Goal: Information Seeking & Learning: Learn about a topic

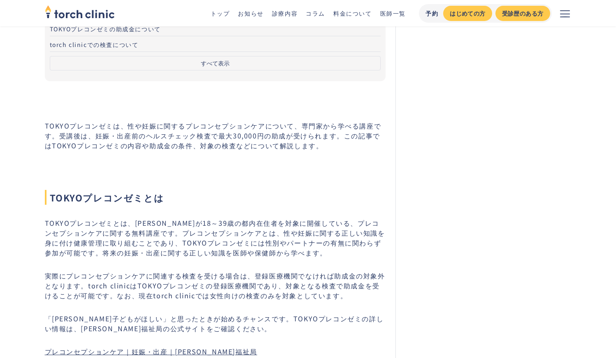
scroll to position [202, 0]
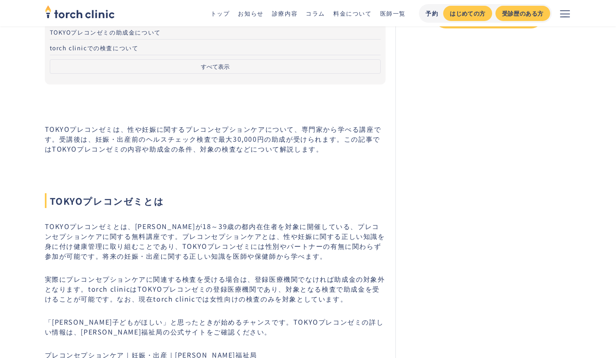
click at [126, 132] on p "TOKYOプレコンゼミは、性や妊娠に関するプレコンセプションケアについて、専門家から学べる講座です。受講後は、妊娠・出産前のヘルスチェック検査で最大30,00…" at bounding box center [215, 139] width 341 height 30
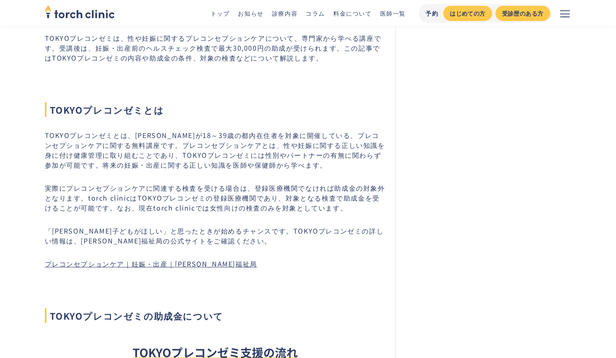
scroll to position [298, 0]
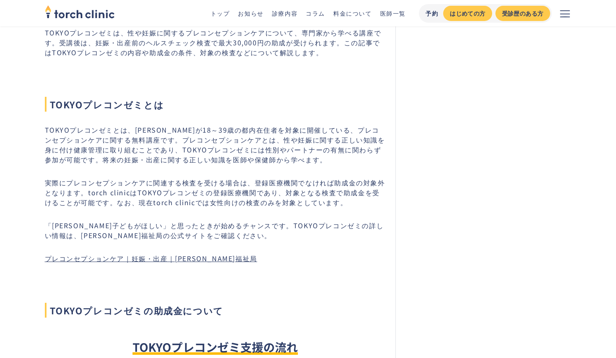
click at [138, 260] on link "プレコンセプションケア｜妊娠・出産｜東京都福祉局" at bounding box center [151, 258] width 212 height 10
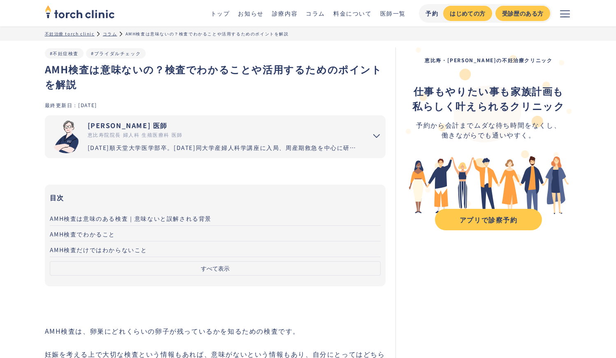
scroll to position [5377, 0]
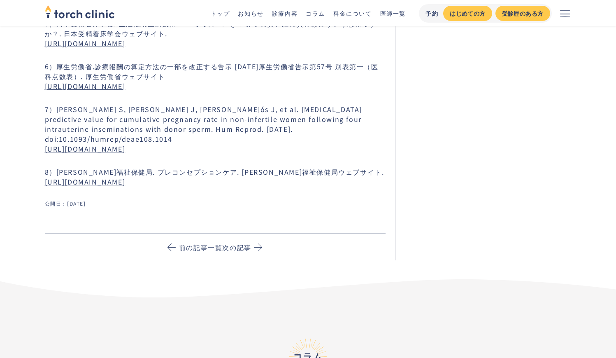
drag, startPoint x: 0, startPoint y: 0, endPoint x: 196, endPoint y: 162, distance: 254.0
click at [125, 177] on link "https://www.fukushi.metro.tokyo.lg.jp/kodomo/shussan/preconceptioncare" at bounding box center [85, 182] width 81 height 10
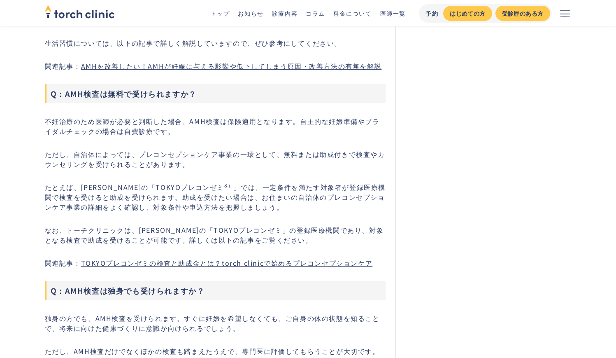
scroll to position [4361, 0]
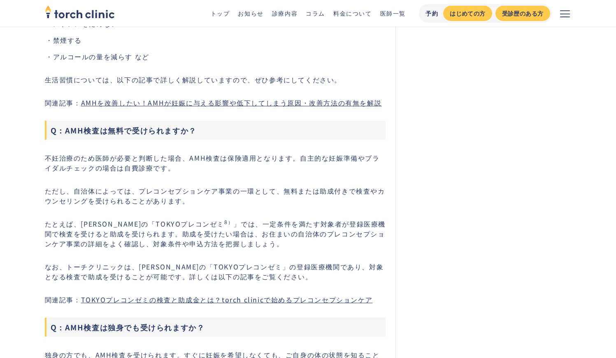
click at [221, 218] on p "たとえば、東京都の「TOKYOプレコンゼミ 8） 」では、一定条件を満たす対象者が登録医療機関で検査を受けると助成を受けられます。助成を受けたい場合は、お住ま…" at bounding box center [215, 233] width 341 height 30
drag, startPoint x: 221, startPoint y: 212, endPoint x: 296, endPoint y: 215, distance: 74.9
click at [296, 218] on p "たとえば、東京都の「TOKYOプレコンゼミ 8） 」では、一定条件を満たす対象者が登録医療機関で検査を受けると助成を受けられます。助成を受けたい場合は、お住ま…" at bounding box center [215, 233] width 341 height 30
click at [156, 294] on link "TOKYOプレコンゼミの検査と助成金とは？torch clinicで始めるプレコンセプションケア" at bounding box center [227, 299] width 292 height 10
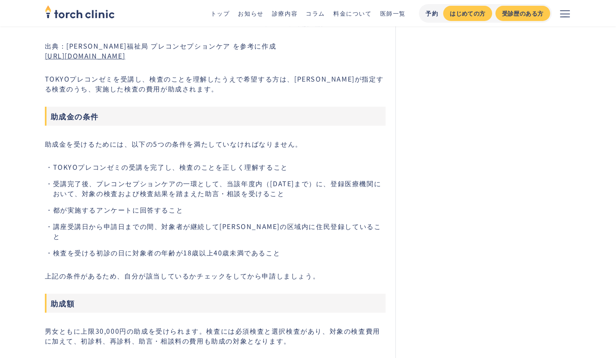
scroll to position [832, 0]
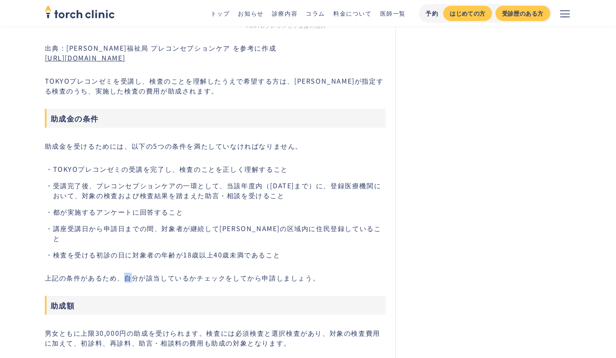
drag, startPoint x: 125, startPoint y: 268, endPoint x: 130, endPoint y: 268, distance: 4.9
click at [130, 272] on p "上記の条件があるため、自分が該当しているかチェックをしてから申請しましょう。" at bounding box center [215, 277] width 341 height 10
click at [144, 272] on p "上記の条件があるため、自分が該当しているかチェックをしてから申請しましょう。" at bounding box center [215, 277] width 341 height 10
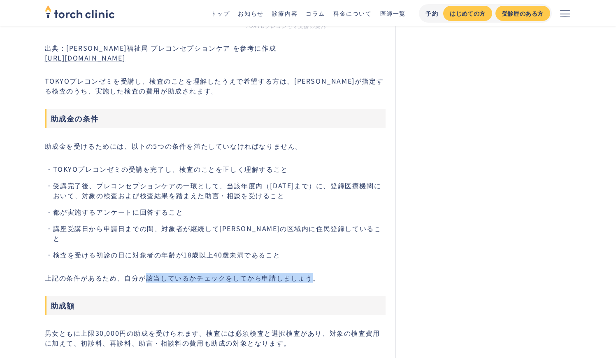
drag, startPoint x: 144, startPoint y: 268, endPoint x: 308, endPoint y: 265, distance: 163.4
click at [308, 272] on p "上記の条件があるため、自分が該当しているかチェックをしてから申請しましょう。" at bounding box center [215, 277] width 341 height 10
copy p "該当しているかチェックをしてから申請しましょう"
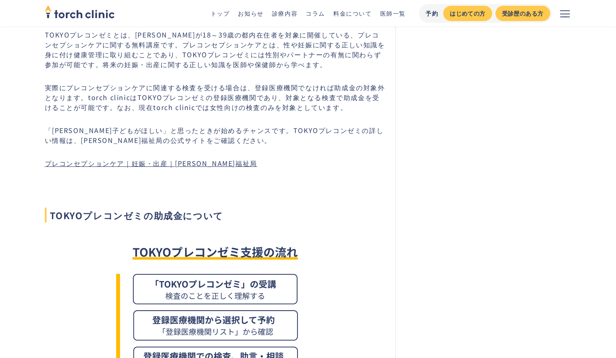
scroll to position [367, 0]
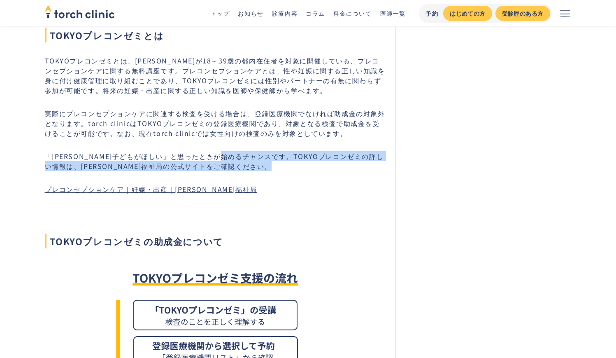
copy p "TOKYOプレコンゼミの詳しい情報は、東京都福祉局の公式サイトをご確認ください。"
drag, startPoint x: 252, startPoint y: 157, endPoint x: 269, endPoint y: 174, distance: 24.4
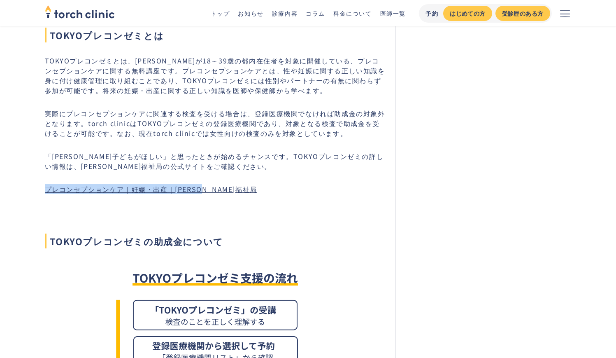
drag, startPoint x: 256, startPoint y: 188, endPoint x: 57, endPoint y: 181, distance: 198.9
click at [111, 192] on link "プレコンセプションケア｜妊娠・出産｜[PERSON_NAME]福祉局" at bounding box center [151, 189] width 212 height 10
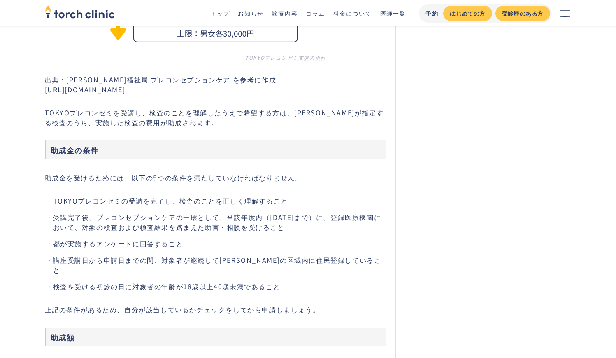
scroll to position [819, 0]
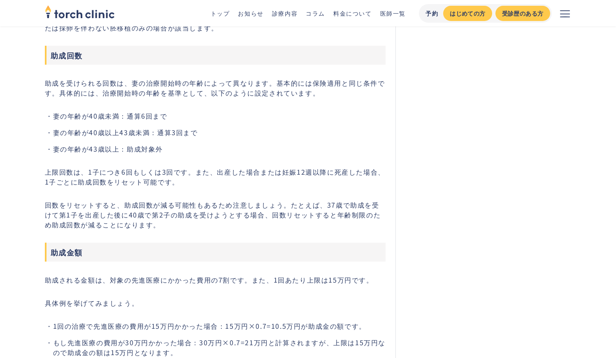
scroll to position [1072, 0]
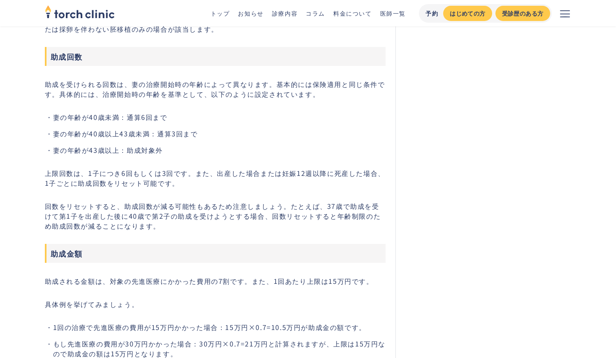
click at [45, 276] on p "助成される金額は、対象の先進医療にかかった費用の7割です。また、1回あたり上限は15万円です。" at bounding box center [215, 281] width 341 height 10
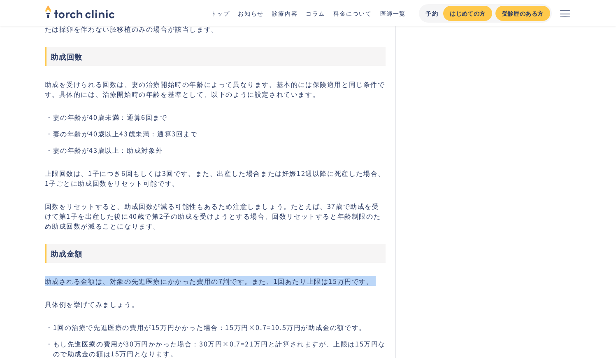
drag, startPoint x: 45, startPoint y: 237, endPoint x: 324, endPoint y: 251, distance: 279.3
copy p "助成される金額は、対象の先進医療にかかった費用の7割です。また、1回あたり上限は15万円です。"
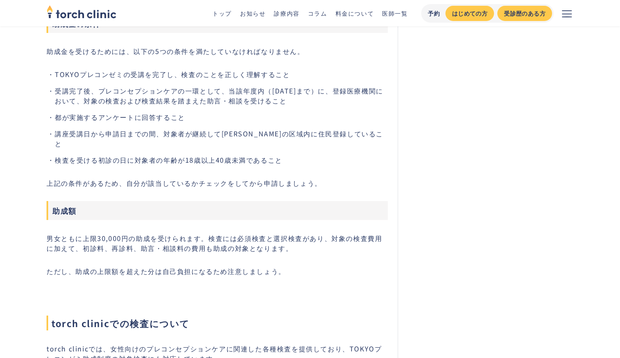
scroll to position [921, 0]
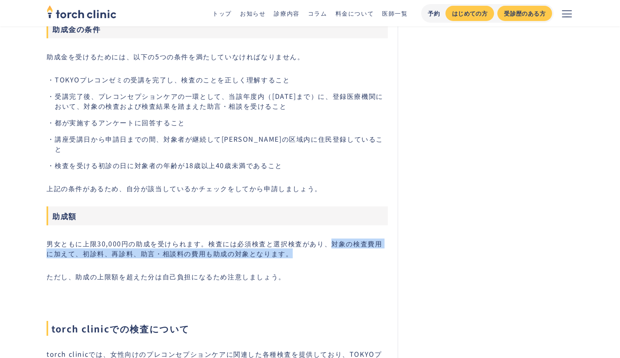
drag, startPoint x: 331, startPoint y: 235, endPoint x: 335, endPoint y: 241, distance: 7.4
click at [335, 241] on p "男女ともに上限30,000円の助成を受けられます。検査には必須検査と選択検査があり、対象の検査費用に加えて、初診料、再診料、助言・相談料の費用も助成の対象とな…" at bounding box center [216, 248] width 341 height 20
